Goal: Information Seeking & Learning: Find contact information

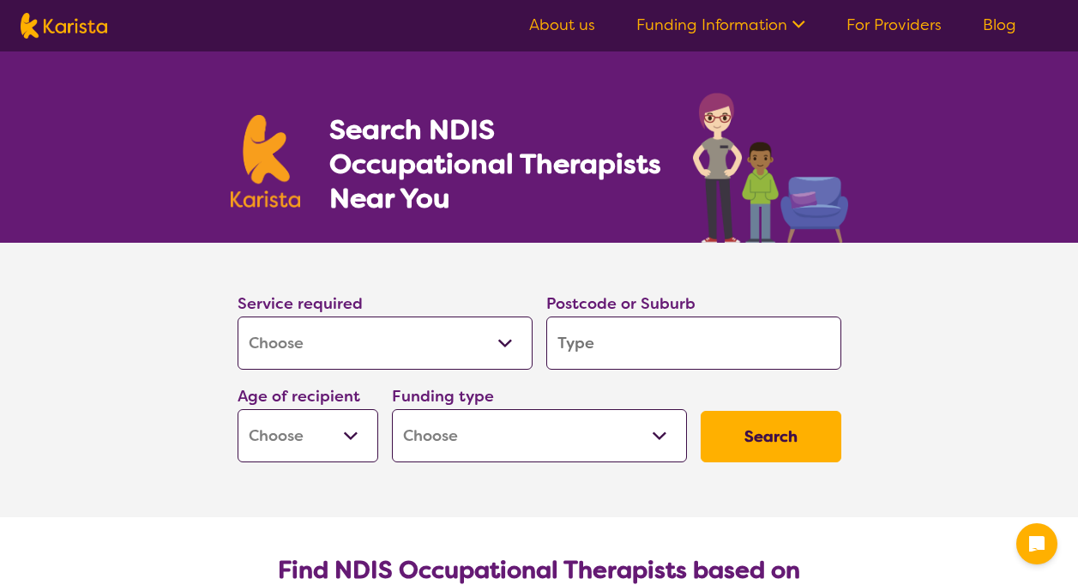
select select "[MEDICAL_DATA]"
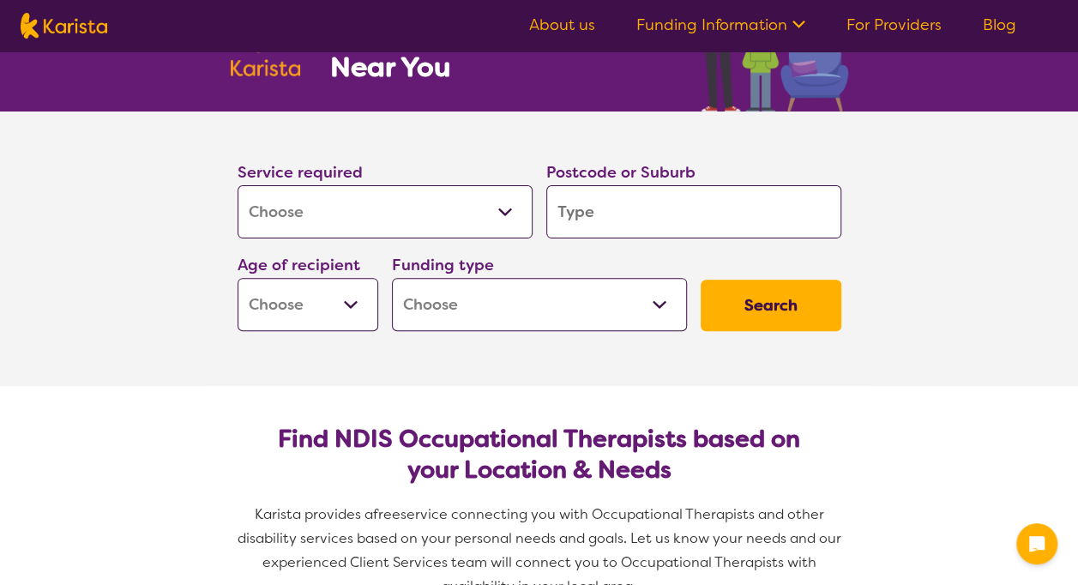
scroll to position [172, 0]
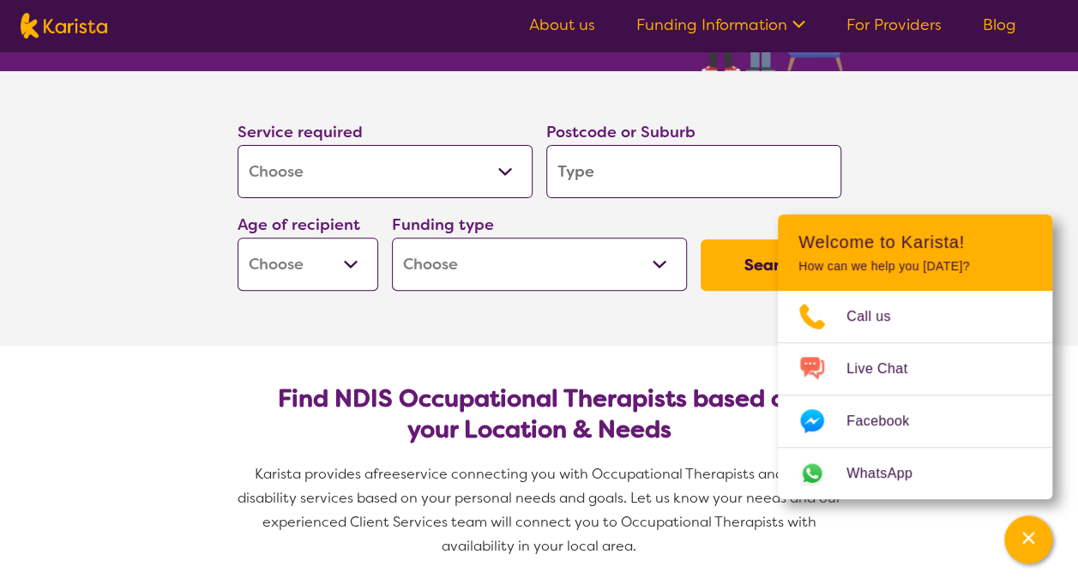
click at [583, 153] on input "search" at bounding box center [693, 171] width 295 height 53
type input "5"
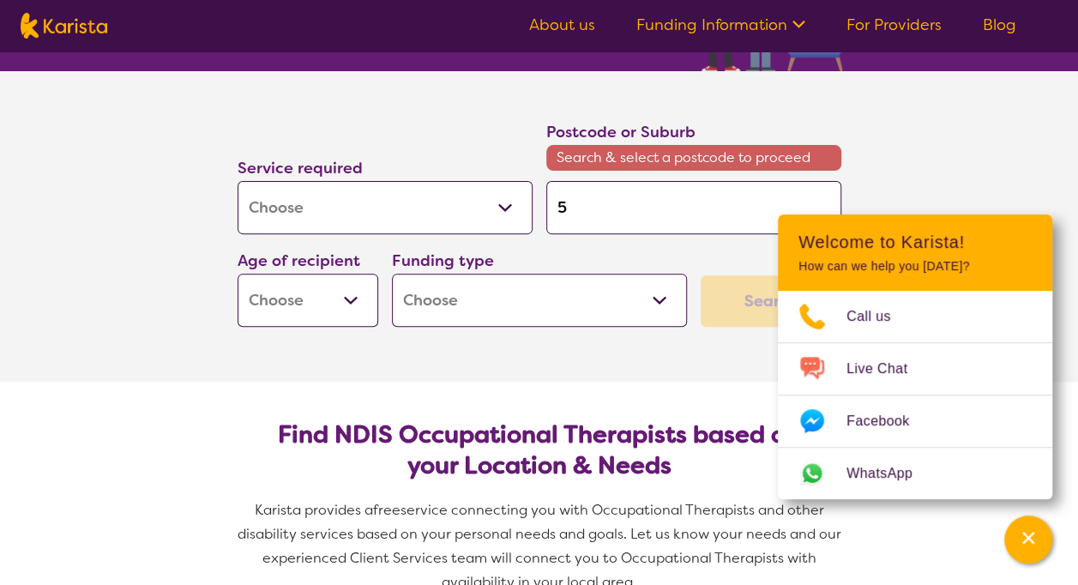
type input "51"
type input "516"
type input "5162"
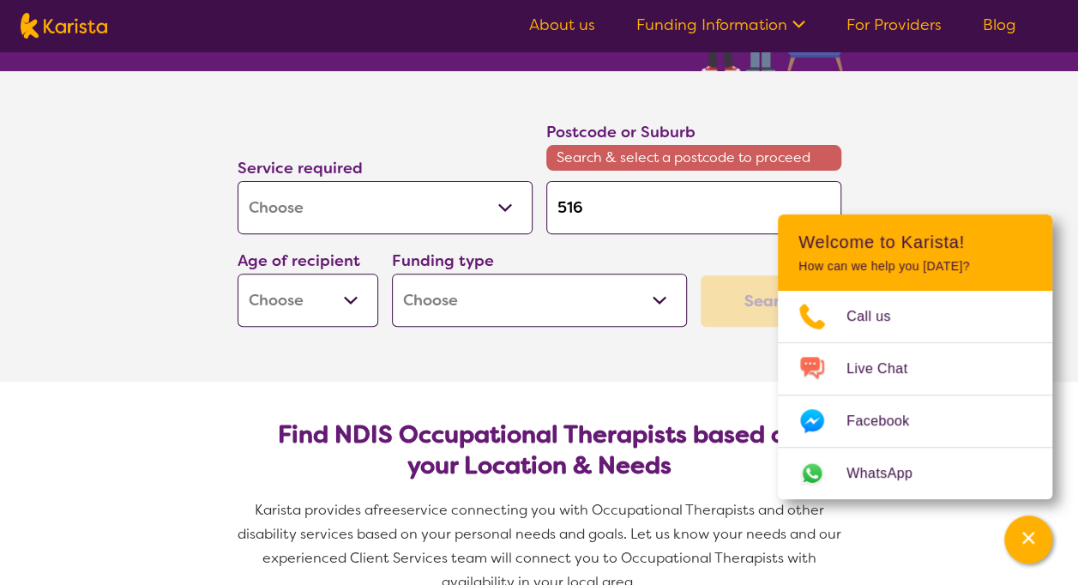
type input "5162"
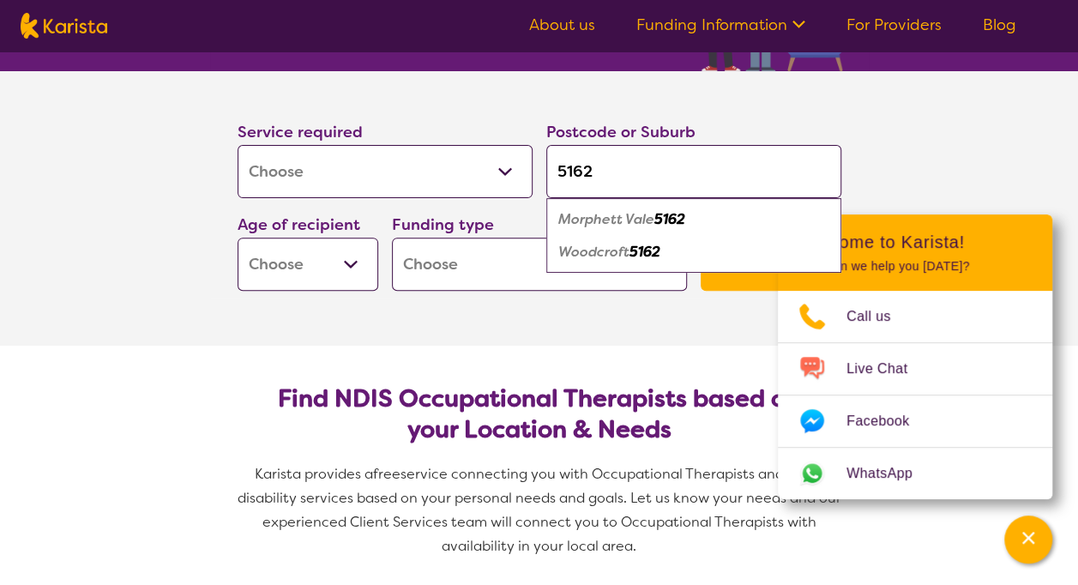
type input "5162"
click at [624, 238] on div "Woodcroft 5162" at bounding box center [694, 252] width 278 height 33
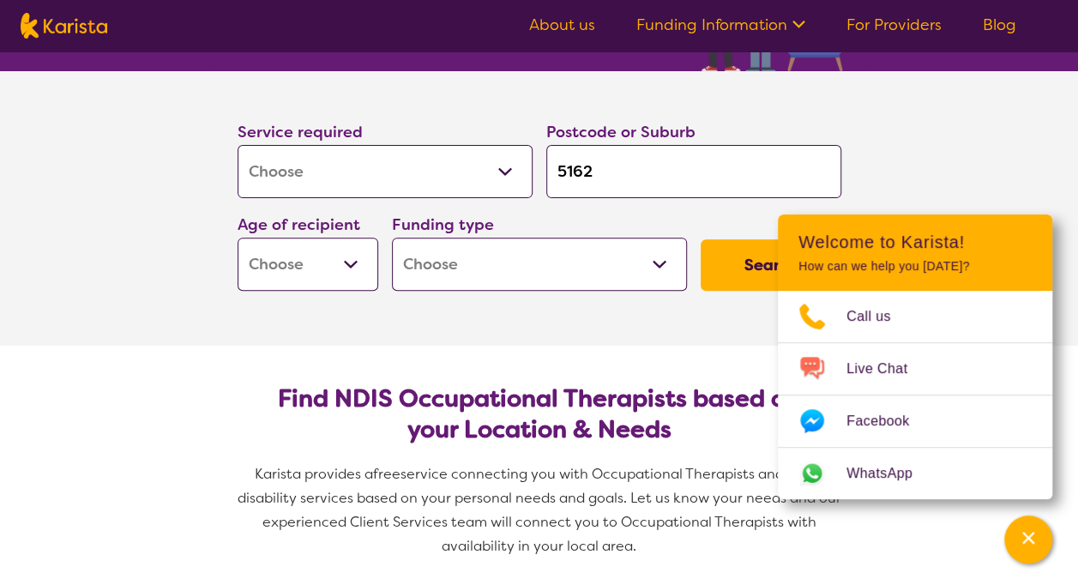
click at [731, 253] on button "Search" at bounding box center [771, 264] width 141 height 51
click at [271, 244] on select "Early Childhood - 0 to 9 Child - 10 to 11 Adolescent - 12 to 17 Adult - 18 to 6…" at bounding box center [308, 264] width 141 height 53
select select "EC"
click at [238, 238] on select "Early Childhood - 0 to 9 Child - 10 to 11 Adolescent - 12 to 17 Adult - 18 to 6…" at bounding box center [308, 264] width 141 height 53
select select "EC"
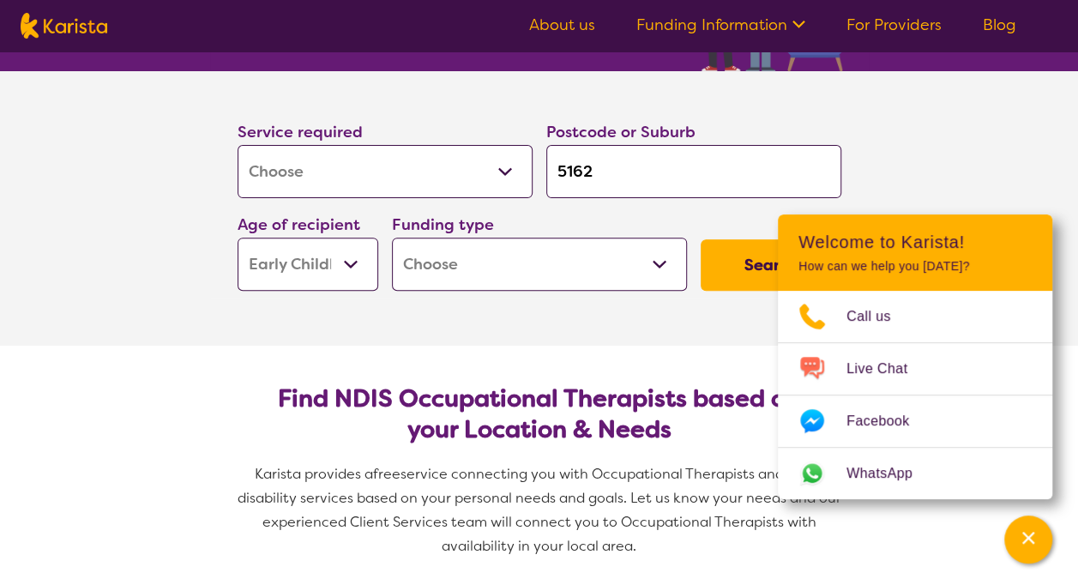
click at [736, 260] on button "Search" at bounding box center [771, 264] width 141 height 51
click at [561, 261] on select "Home Care Package (HCP) National Disability Insurance Scheme (NDIS) I don't know" at bounding box center [539, 264] width 295 height 53
select select "NDIS"
click at [392, 238] on select "Home Care Package (HCP) National Disability Insurance Scheme (NDIS) I don't know" at bounding box center [539, 264] width 295 height 53
select select "NDIS"
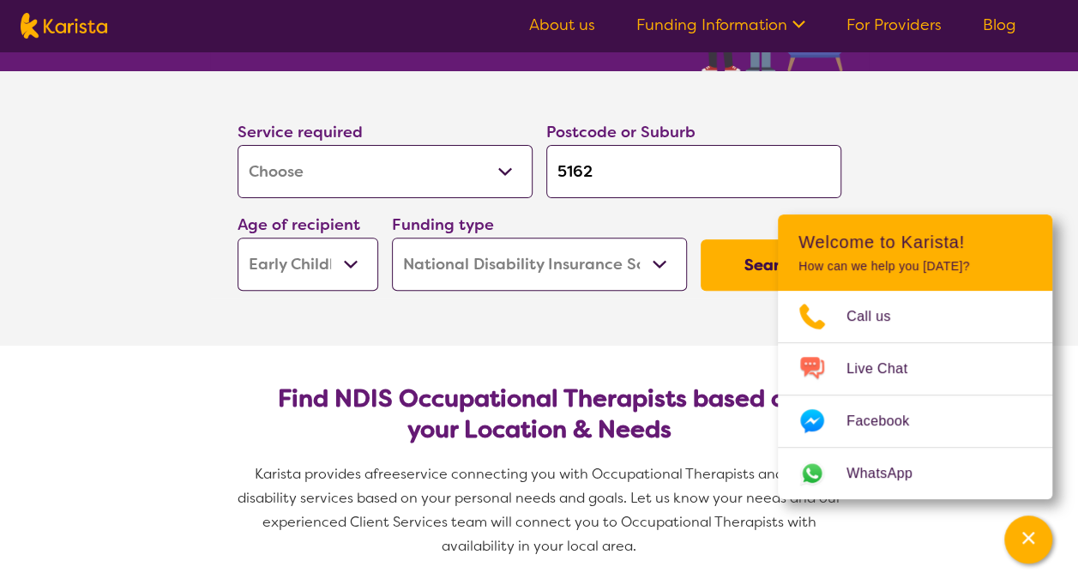
click at [740, 278] on button "Search" at bounding box center [771, 264] width 141 height 51
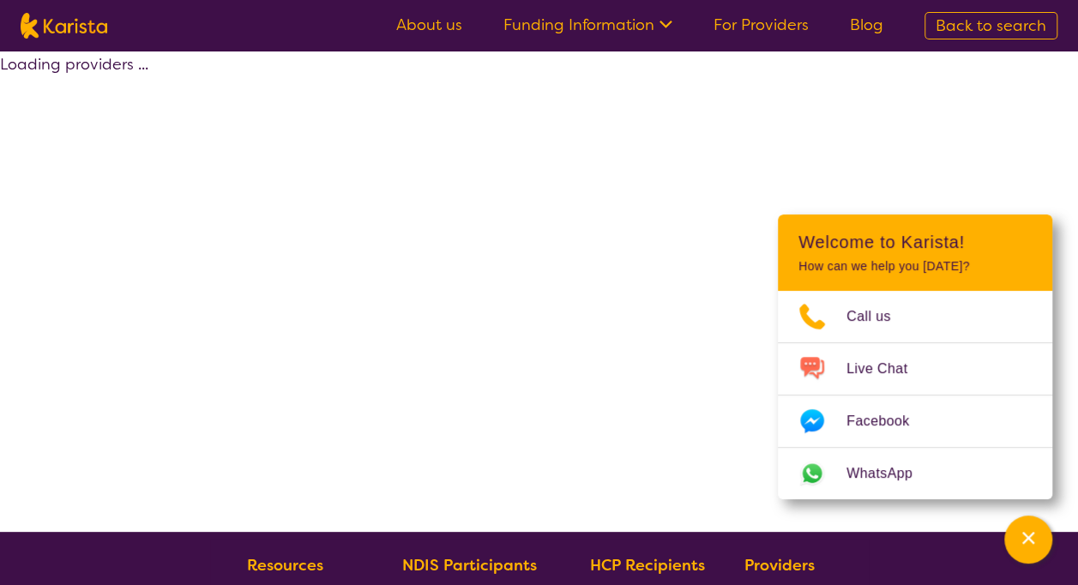
select select "by_score"
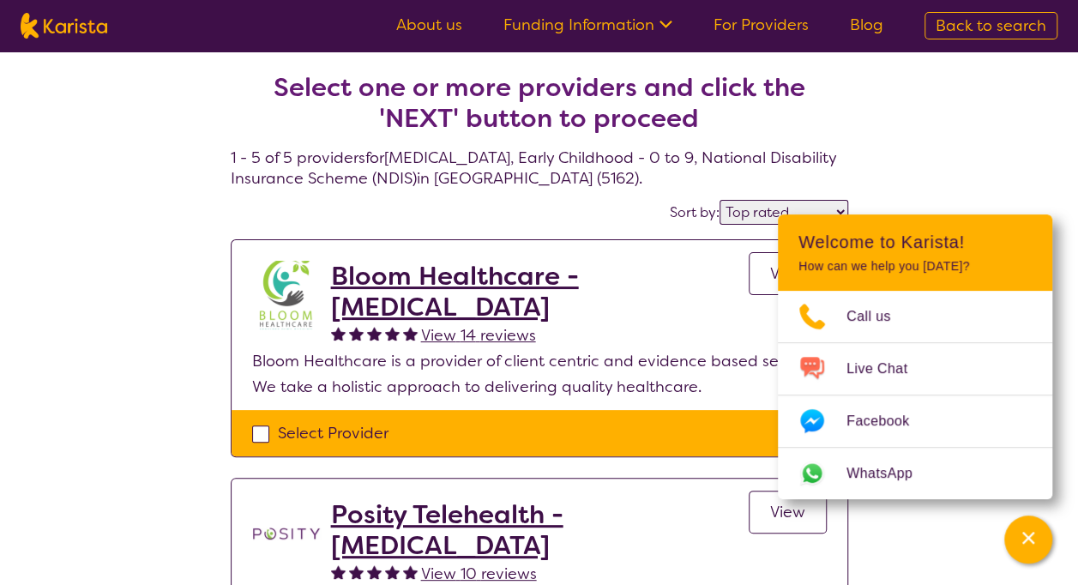
click at [1020, 527] on div "Channel Menu" at bounding box center [1028, 540] width 34 height 38
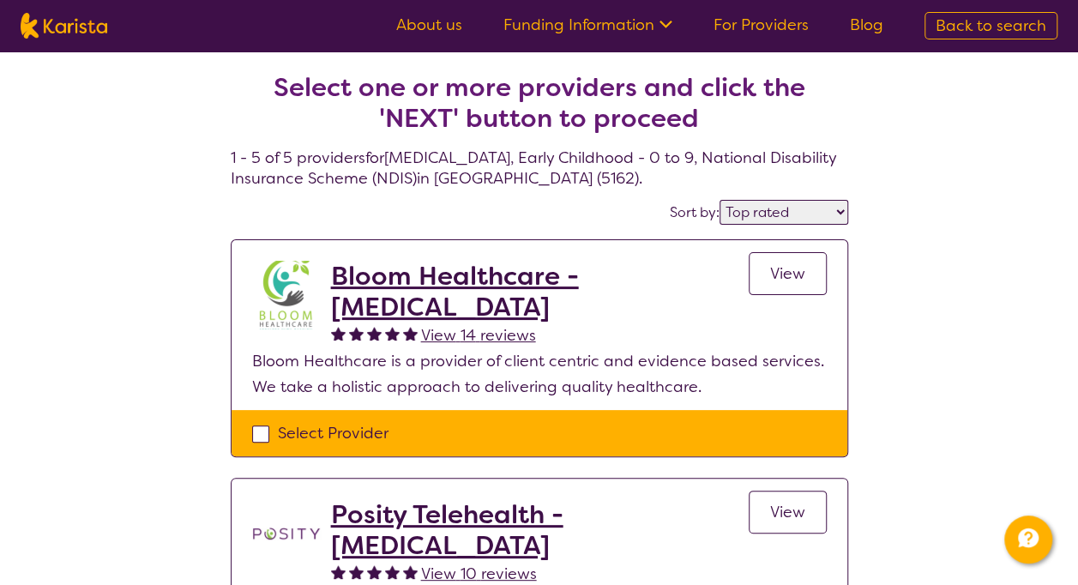
click at [492, 273] on h2 "Bloom Healthcare - [MEDICAL_DATA]" at bounding box center [540, 292] width 418 height 62
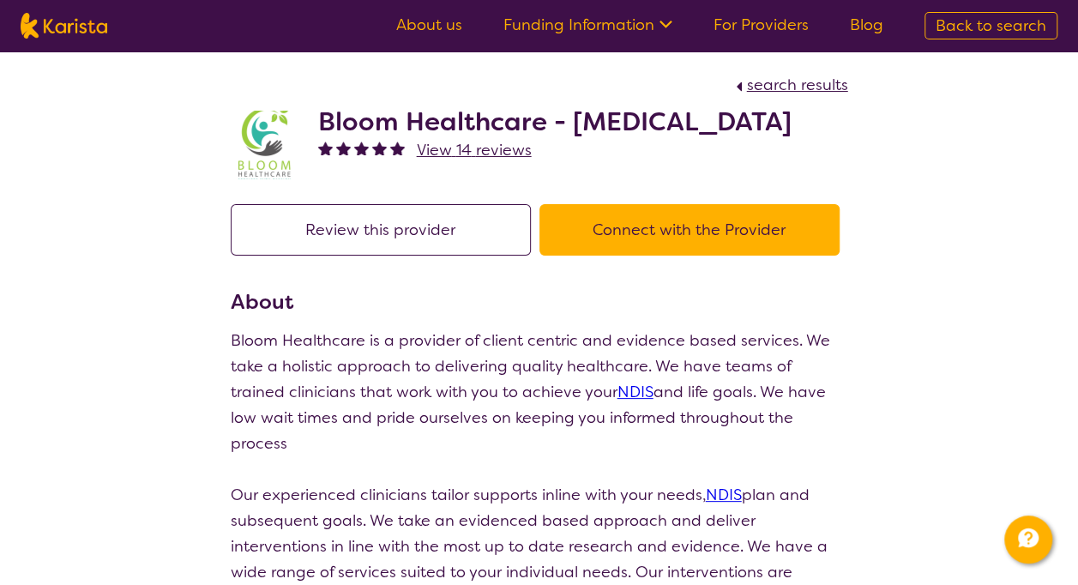
select select "by_score"
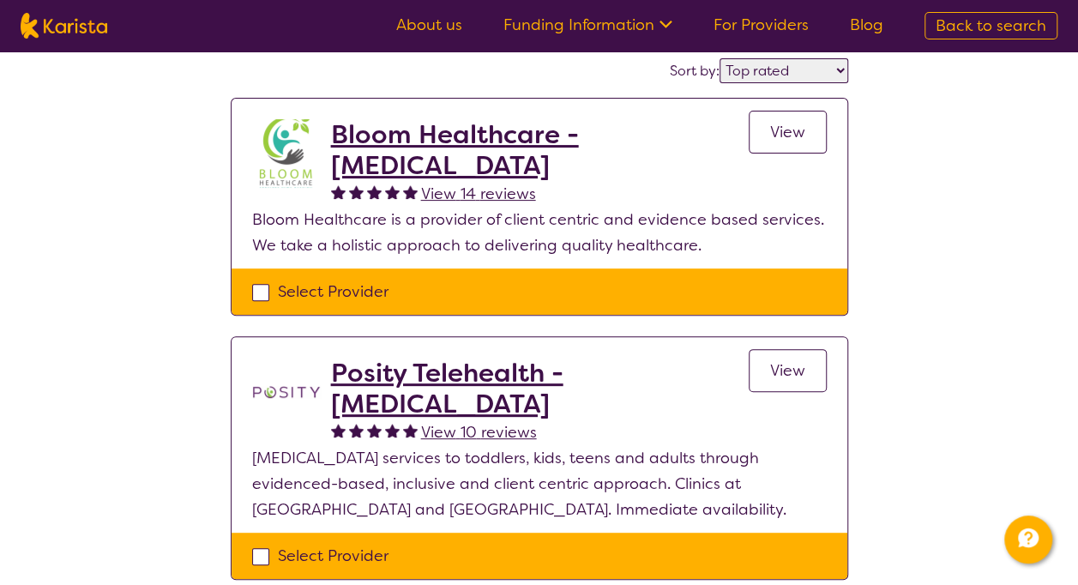
select select "[MEDICAL_DATA]"
select select "EC"
select select "NDIS"
select select "[MEDICAL_DATA]"
select select "EC"
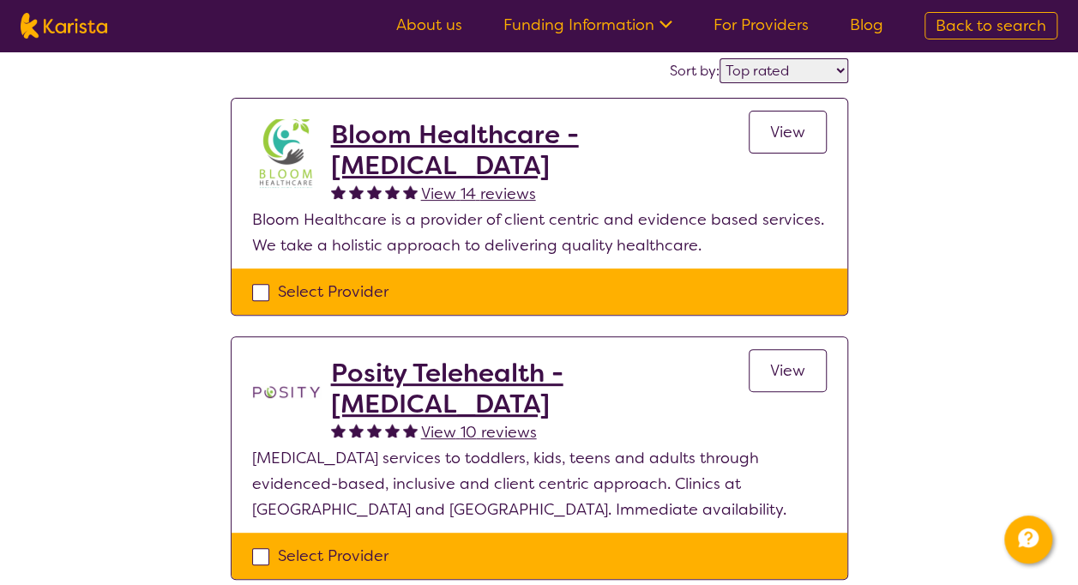
select select "NDIS"
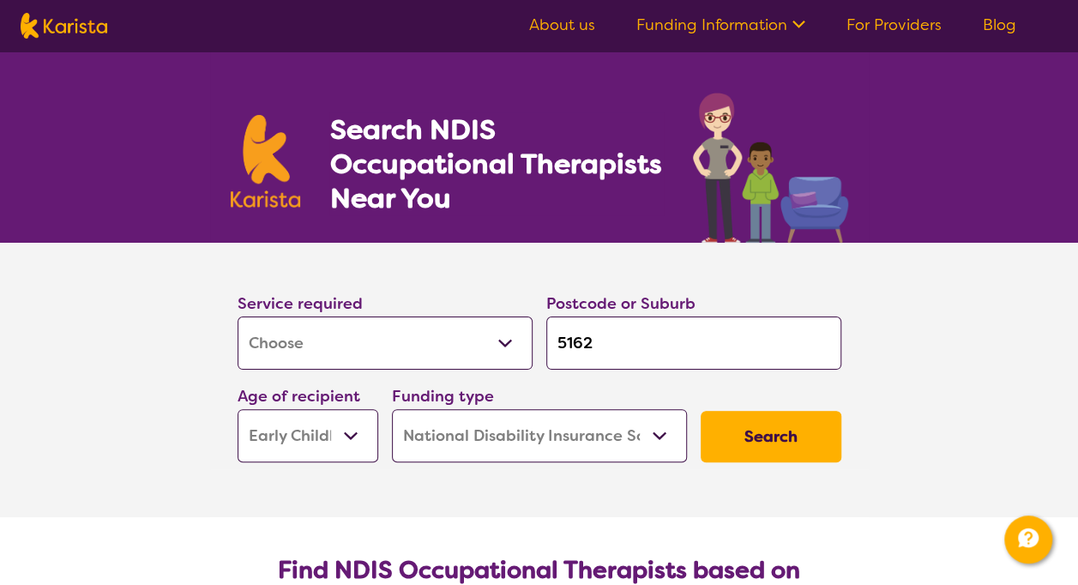
drag, startPoint x: 607, startPoint y: 347, endPoint x: 537, endPoint y: 348, distance: 70.3
click at [537, 348] on div "Service required Allied Health Assistant Assessment ([MEDICAL_DATA] or [MEDICAL…" at bounding box center [539, 376] width 617 height 185
type input "5"
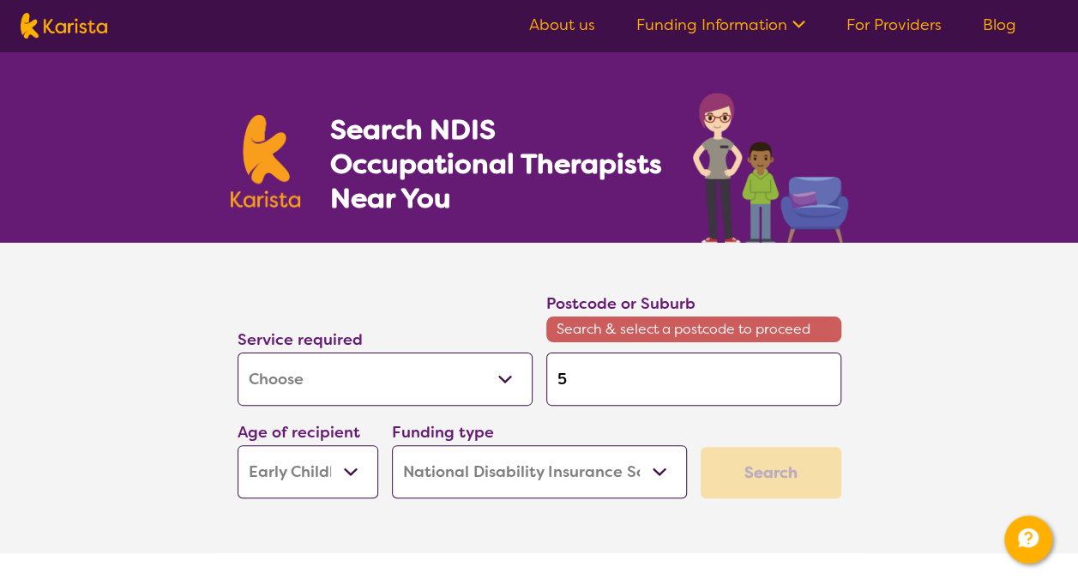
type input "50"
type input "504"
type input "5042"
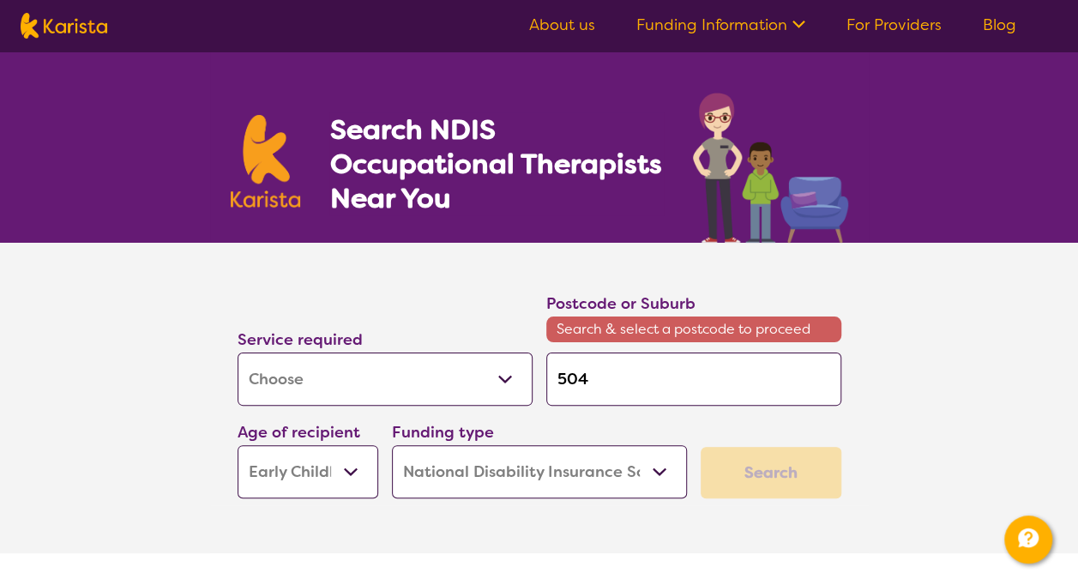
type input "5042"
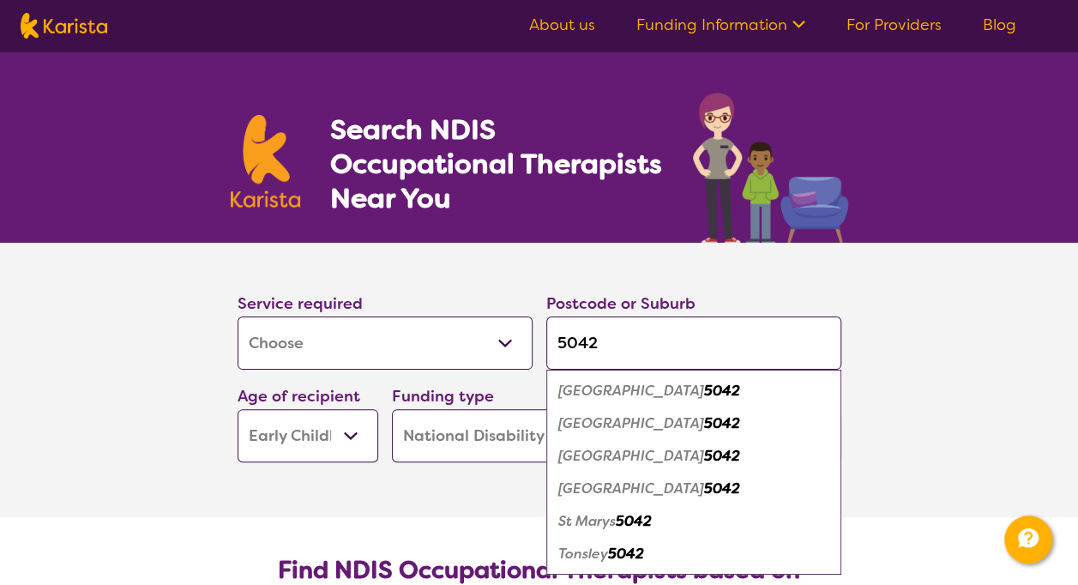
type input "504"
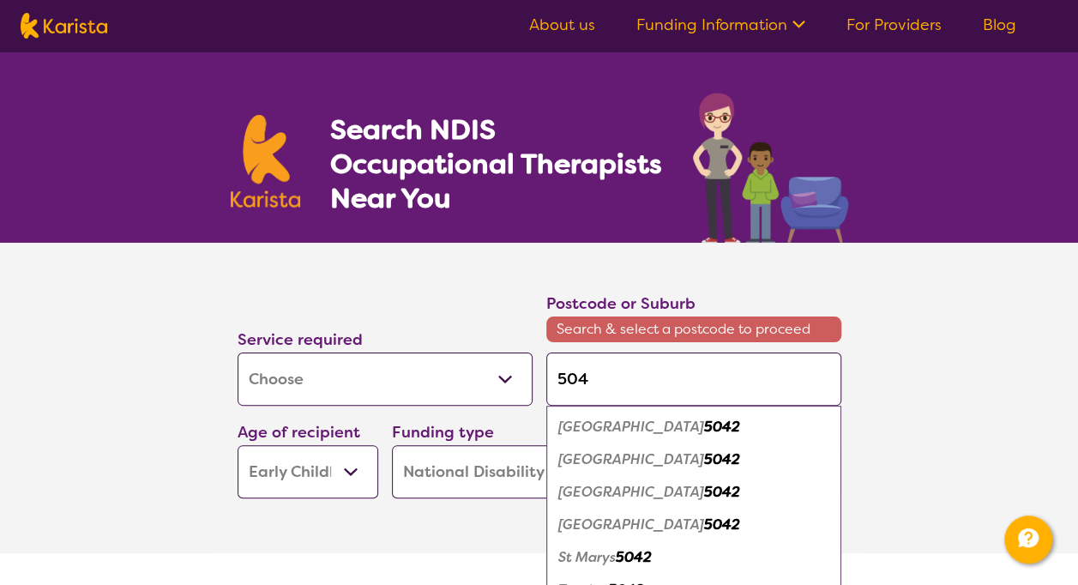
type input "5046"
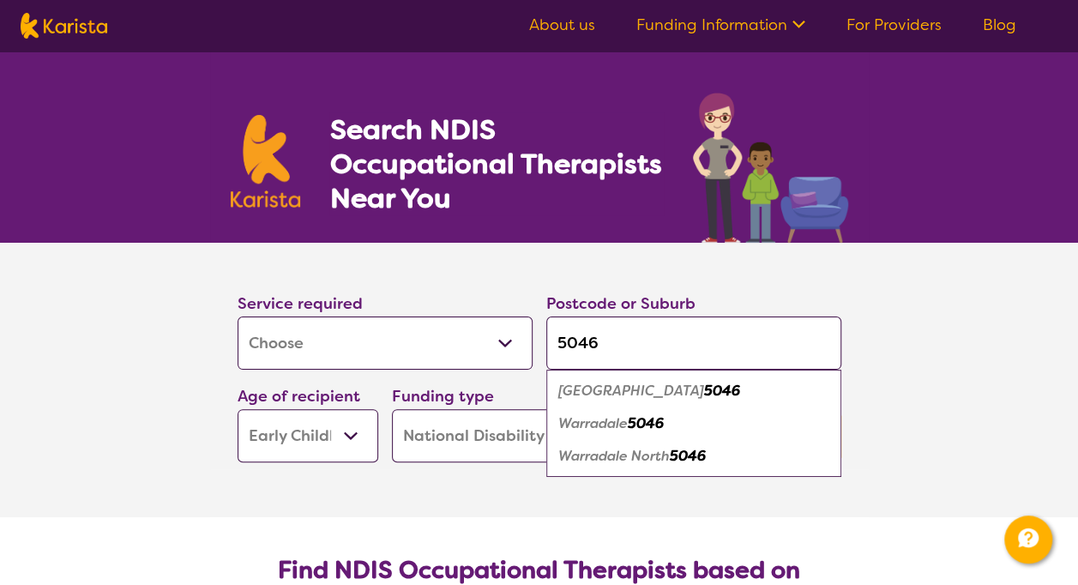
type input "5046"
click at [650, 420] on em "5046" at bounding box center [646, 423] width 36 height 18
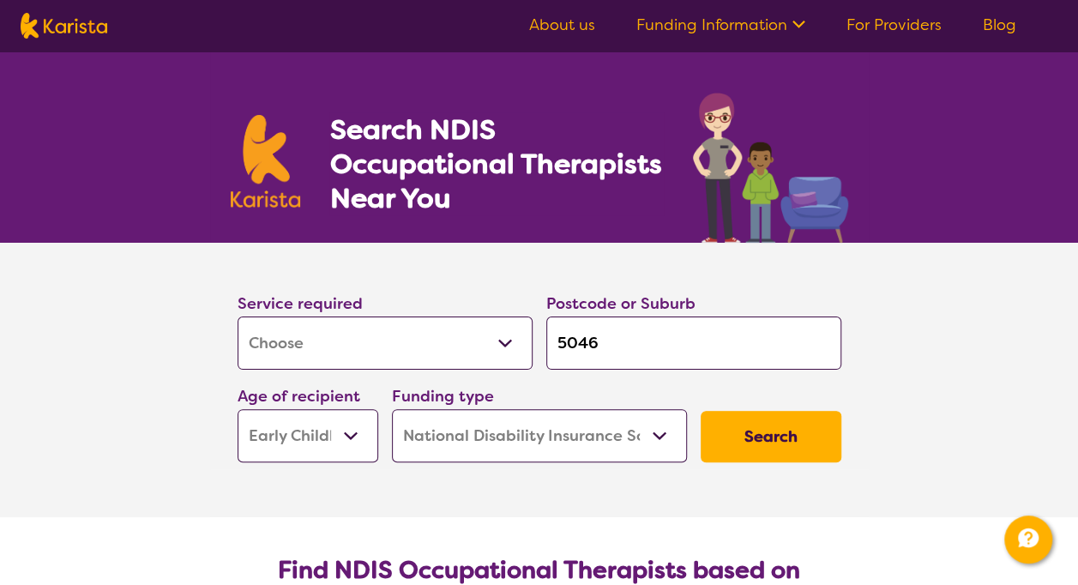
click at [782, 436] on button "Search" at bounding box center [771, 436] width 141 height 51
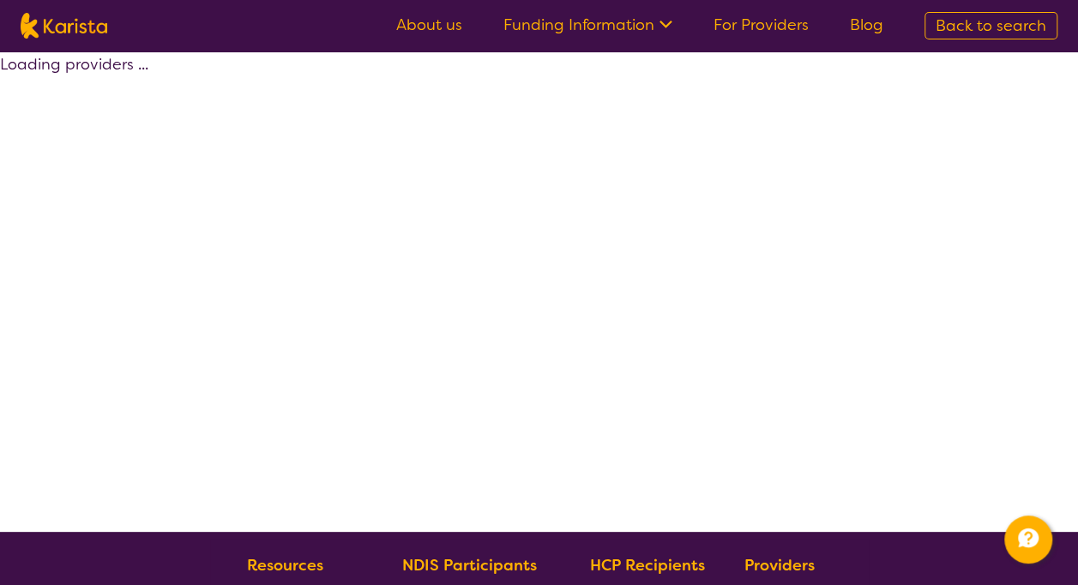
select select "by_score"
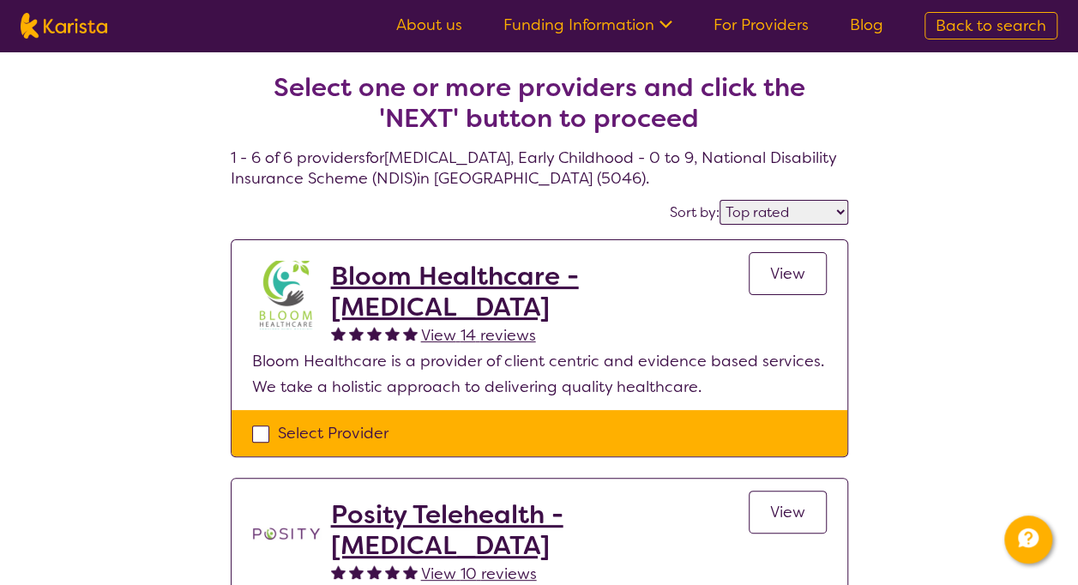
click at [86, 33] on img at bounding box center [64, 26] width 87 height 26
select select "[MEDICAL_DATA]"
select select "EC"
select select "NDIS"
